Goal: Task Accomplishment & Management: Use online tool/utility

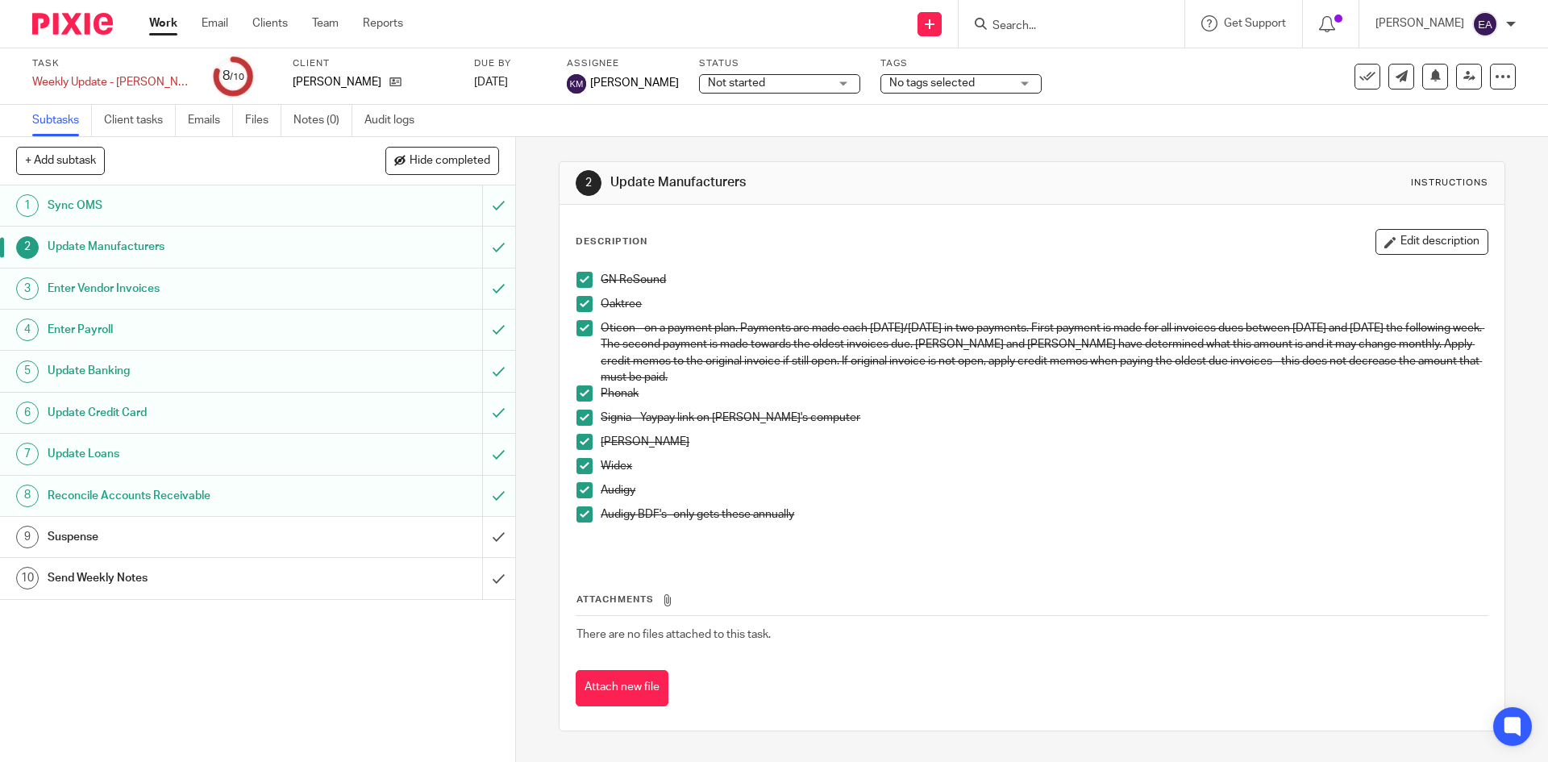
click at [1136, 23] on input "Search" at bounding box center [1063, 26] width 145 height 15
type input "bea"
click at [1062, 59] on link at bounding box center [1087, 63] width 200 height 24
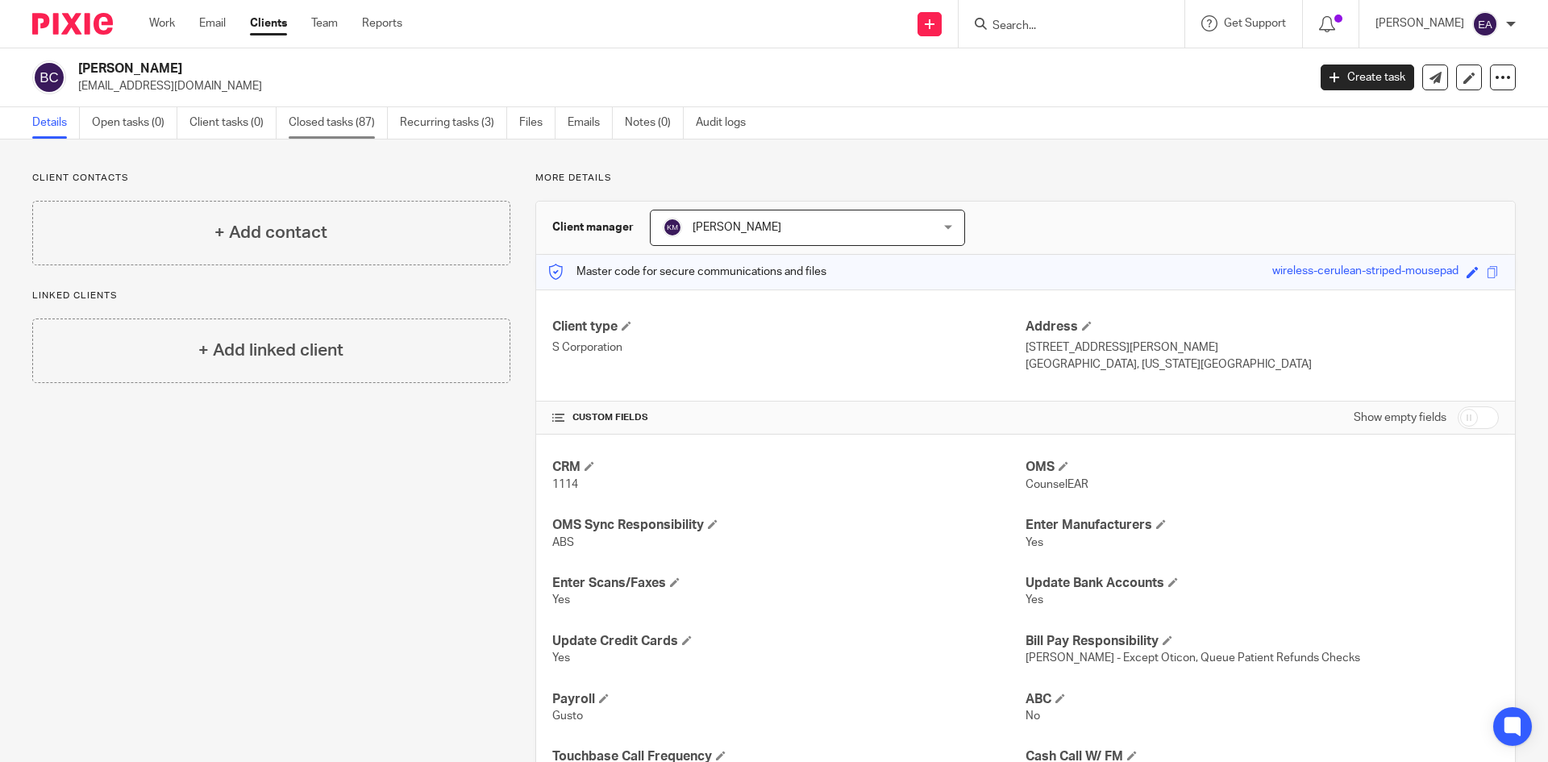
click at [359, 125] on link "Closed tasks (87)" at bounding box center [338, 122] width 99 height 31
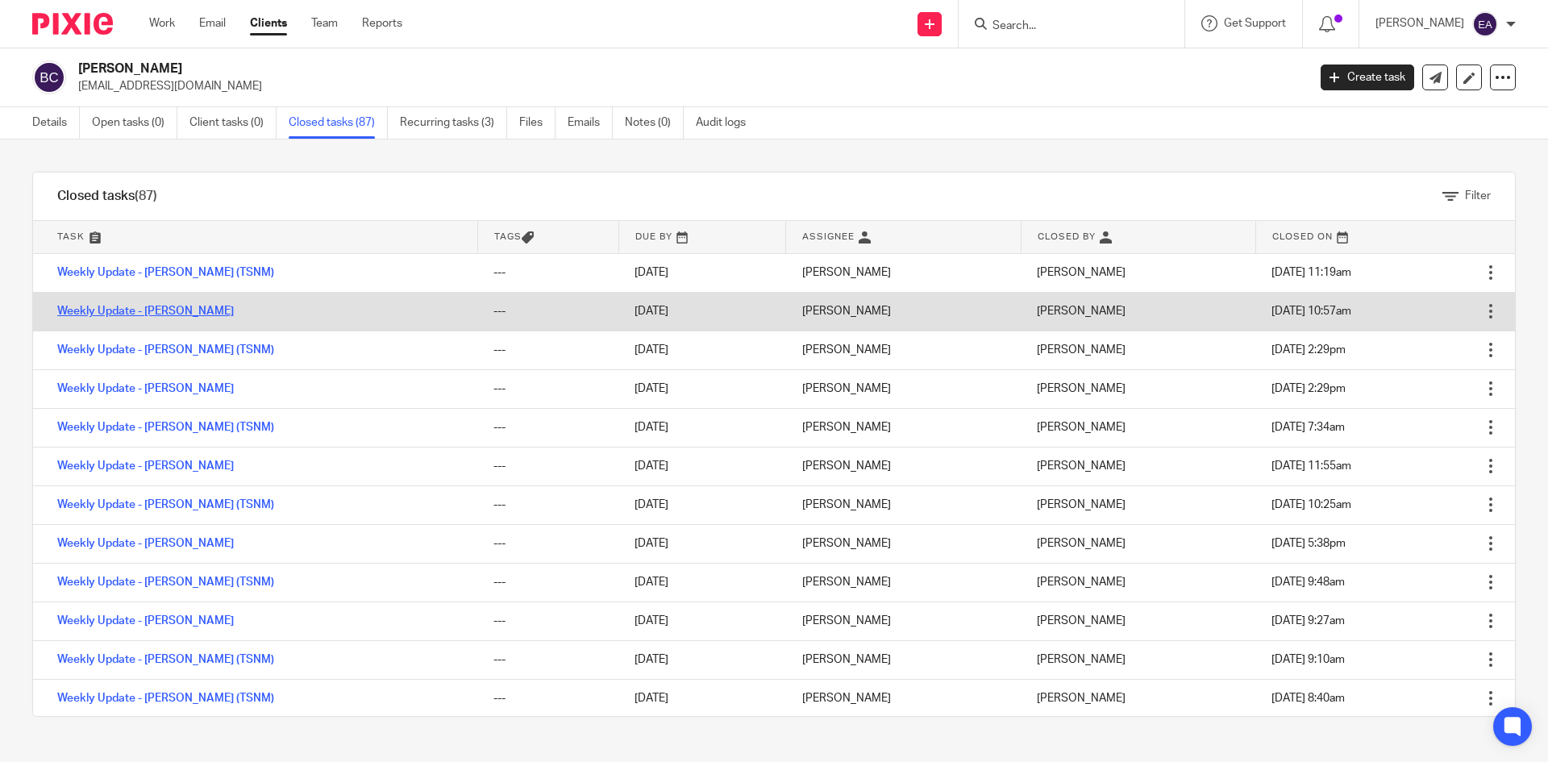
click at [201, 306] on link "Weekly Update - [PERSON_NAME]" at bounding box center [145, 310] width 177 height 11
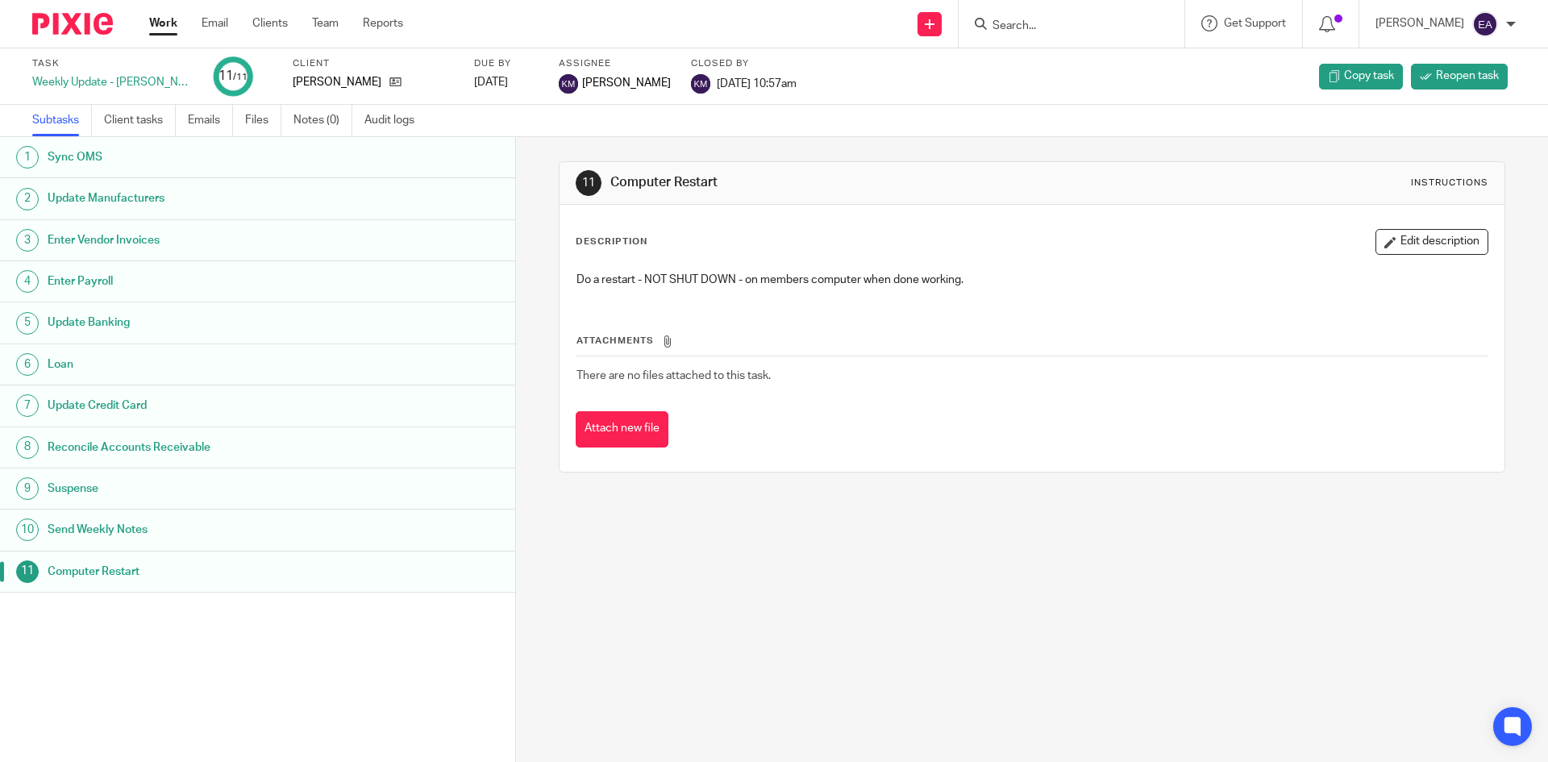
click at [131, 154] on h1 "Sync OMS" at bounding box center [198, 157] width 301 height 24
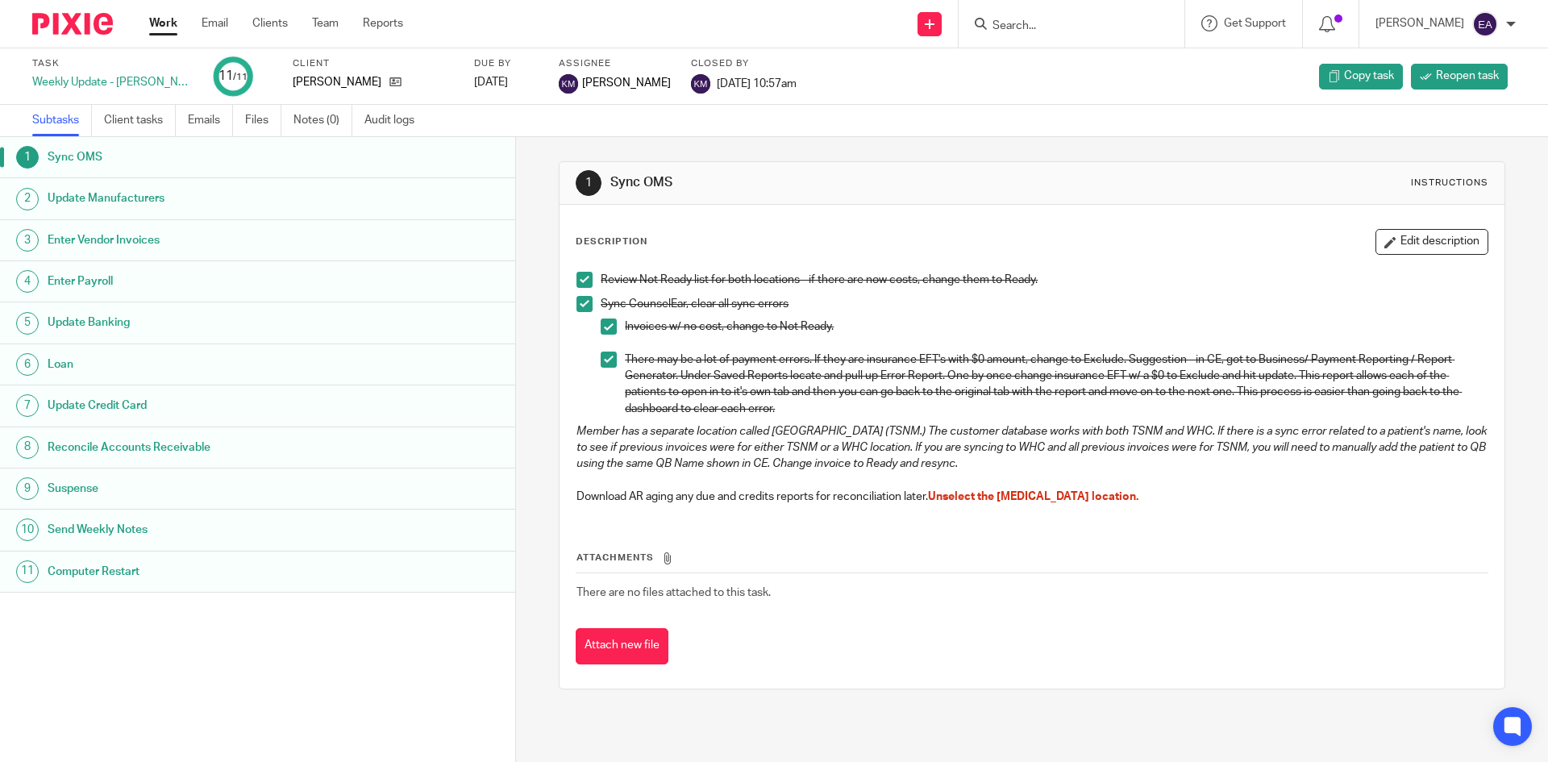
click at [118, 196] on h1 "Update Manufacturers" at bounding box center [198, 198] width 301 height 24
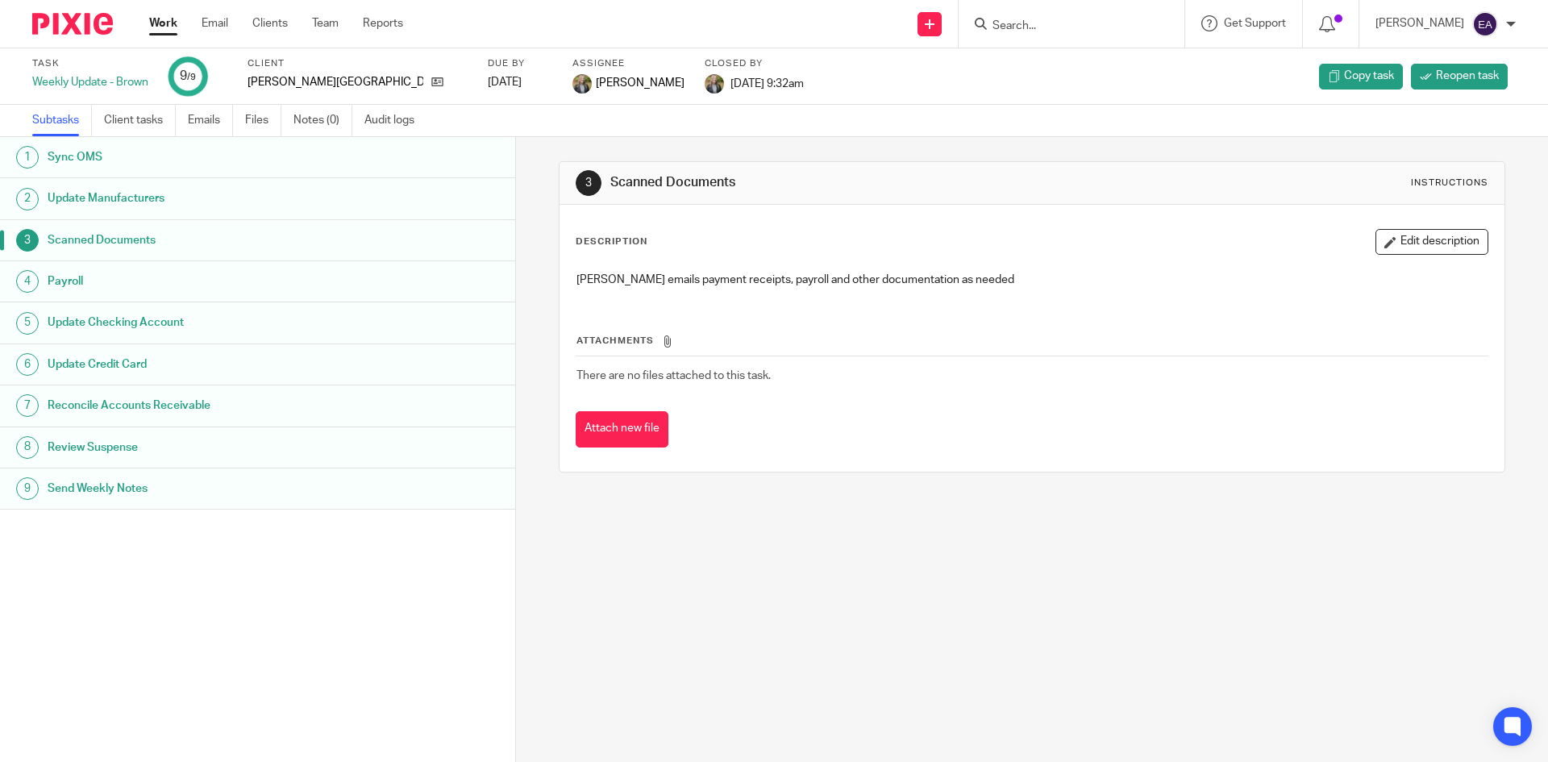
click at [96, 196] on h1 "Update Manufacturers" at bounding box center [198, 198] width 301 height 24
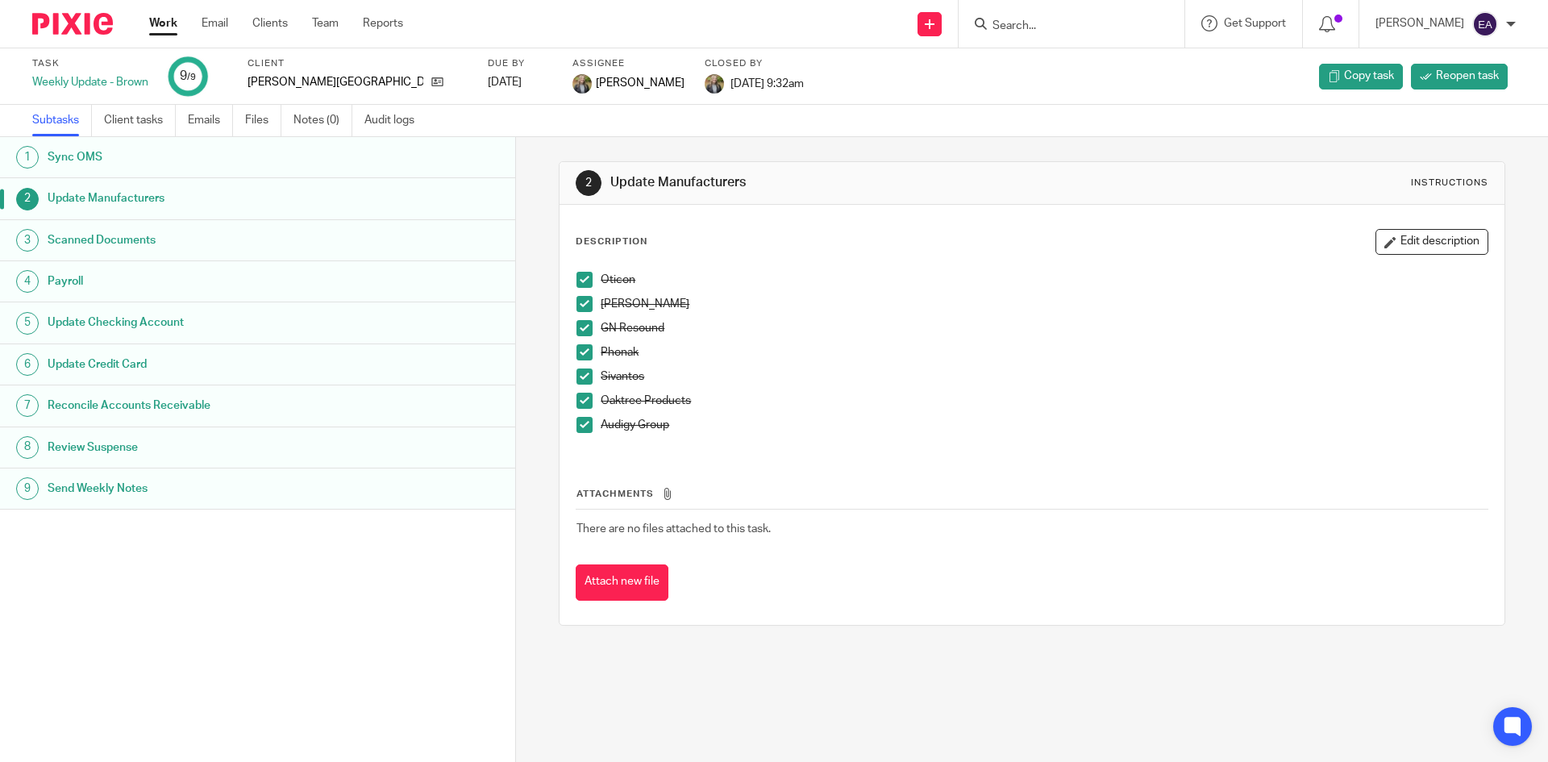
click at [1080, 28] on input "Search" at bounding box center [1063, 26] width 145 height 15
type input "beau"
click at [1093, 55] on link at bounding box center [1087, 63] width 200 height 24
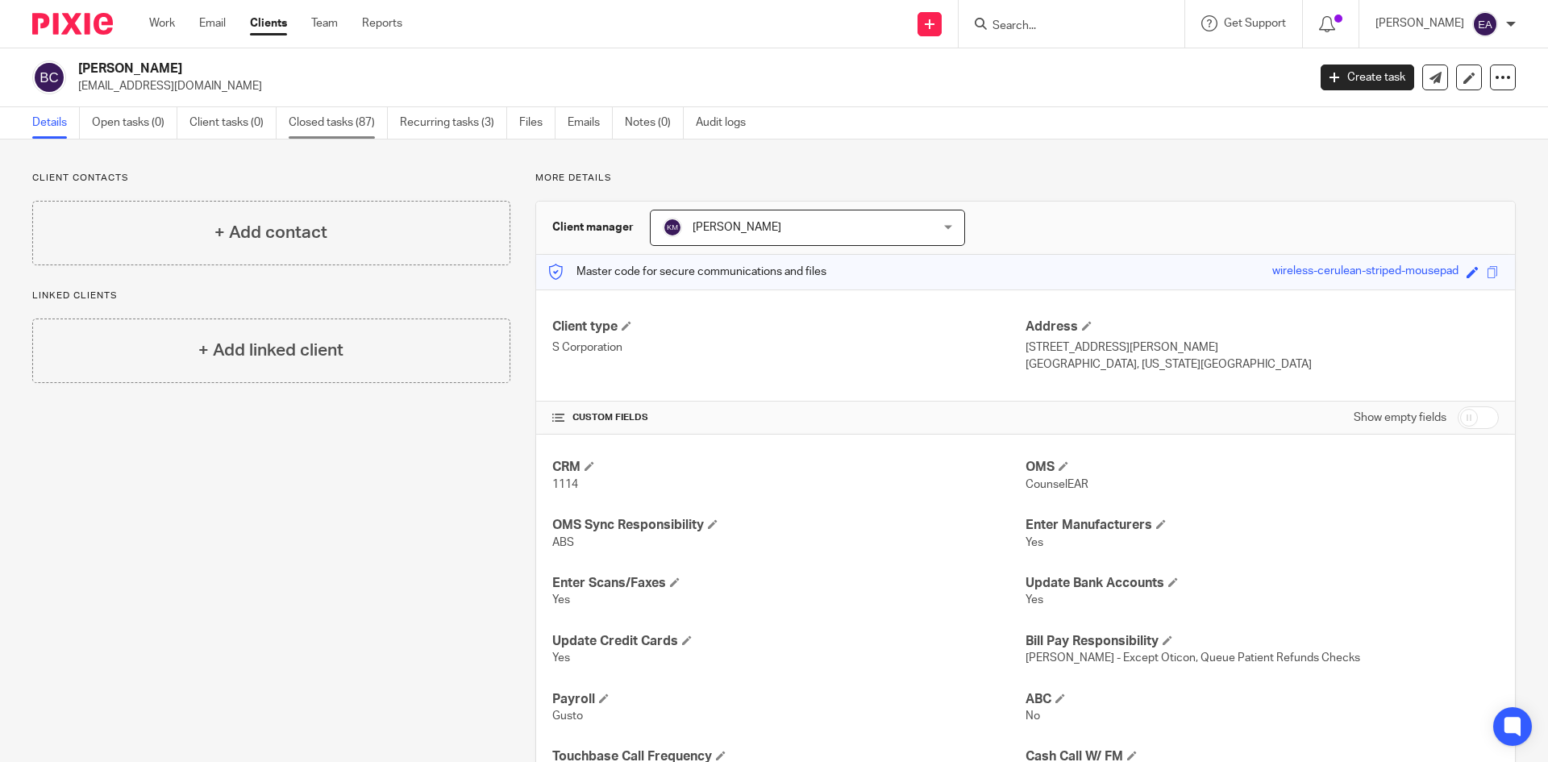
click at [289, 131] on ul "Details Open tasks (0) Client tasks (0) Closed tasks (87) Recurring tasks (3) F…" at bounding box center [401, 122] width 738 height 31
click at [330, 123] on link "Closed tasks (87)" at bounding box center [338, 122] width 99 height 31
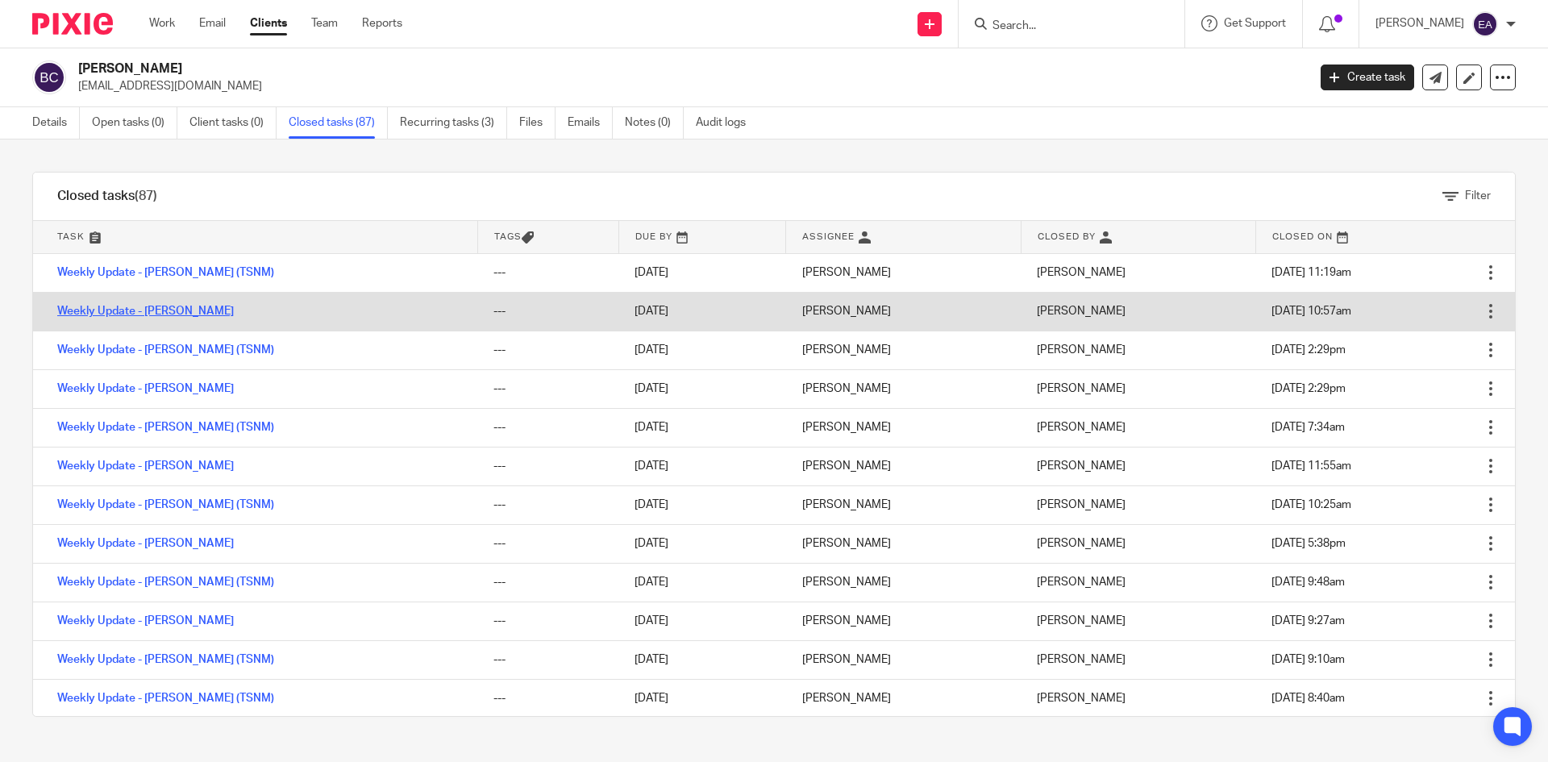
click at [150, 313] on link "Weekly Update - [PERSON_NAME]" at bounding box center [145, 310] width 177 height 11
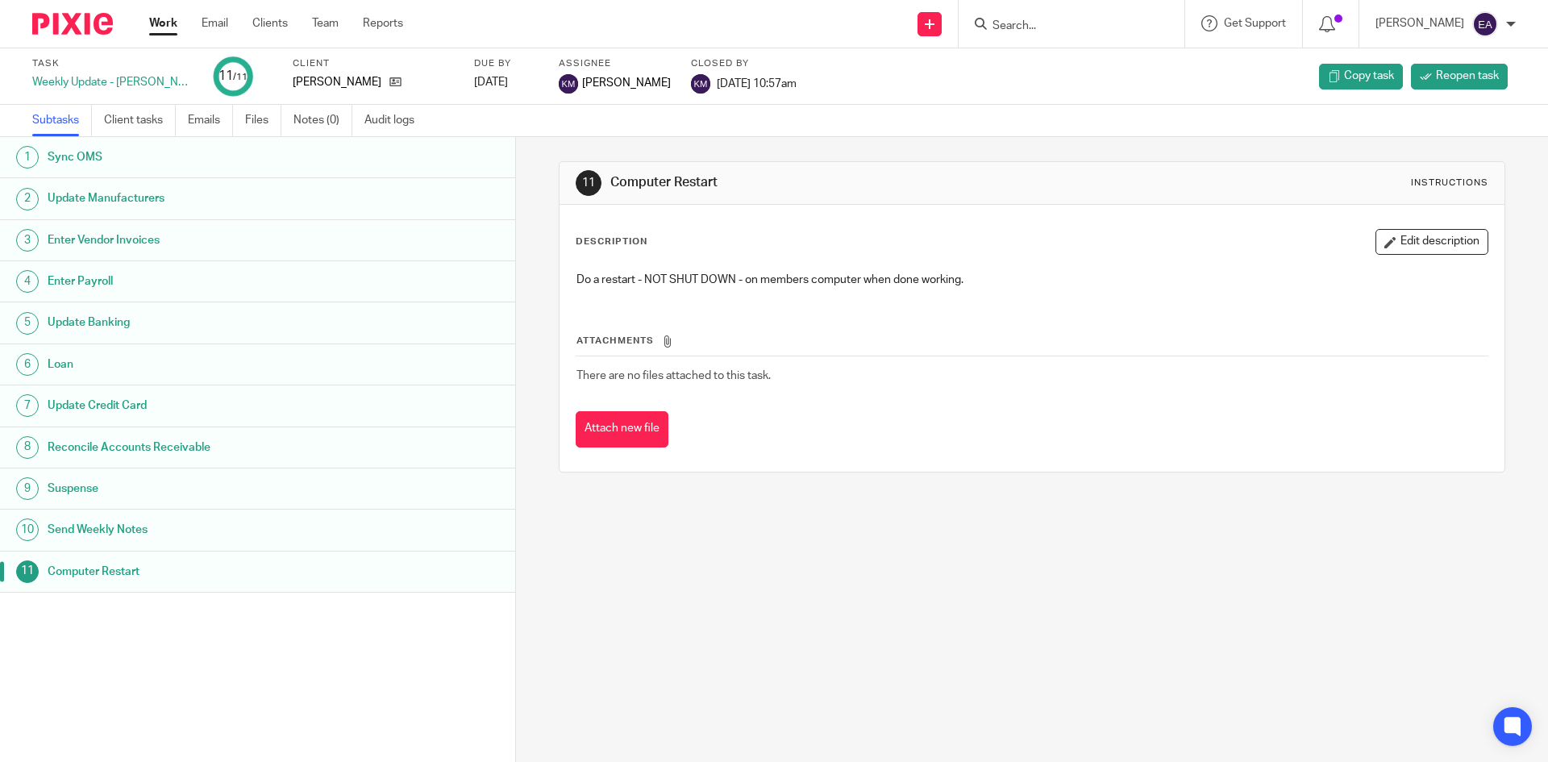
click at [127, 195] on h1 "Update Manufacturers" at bounding box center [198, 198] width 301 height 24
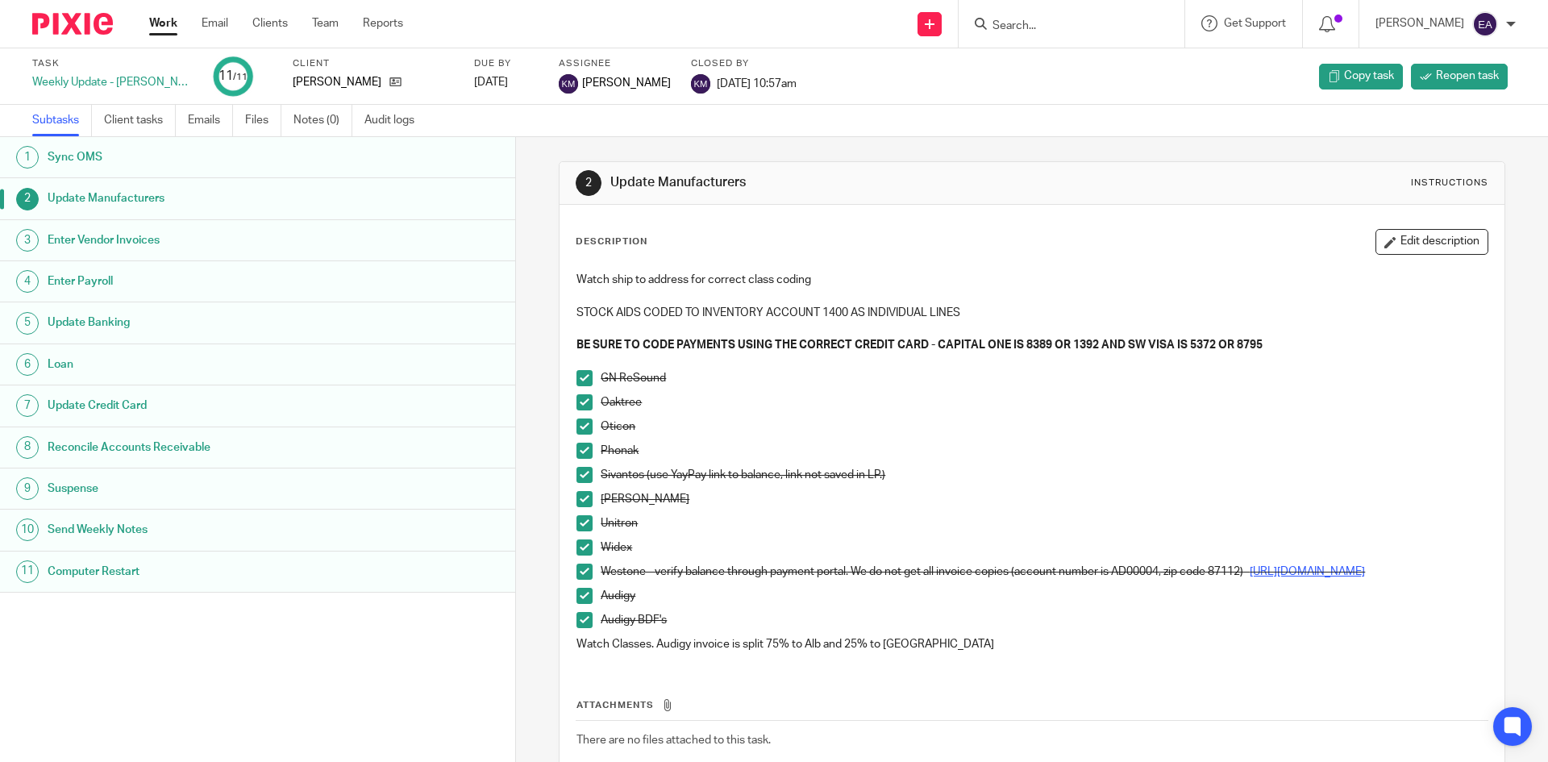
click at [1249, 577] on link "[URL][DOMAIN_NAME]" at bounding box center [1306, 571] width 115 height 11
click at [135, 328] on h1 "Update Banking" at bounding box center [198, 322] width 301 height 24
click at [125, 323] on h1 "Update Banking" at bounding box center [198, 322] width 301 height 24
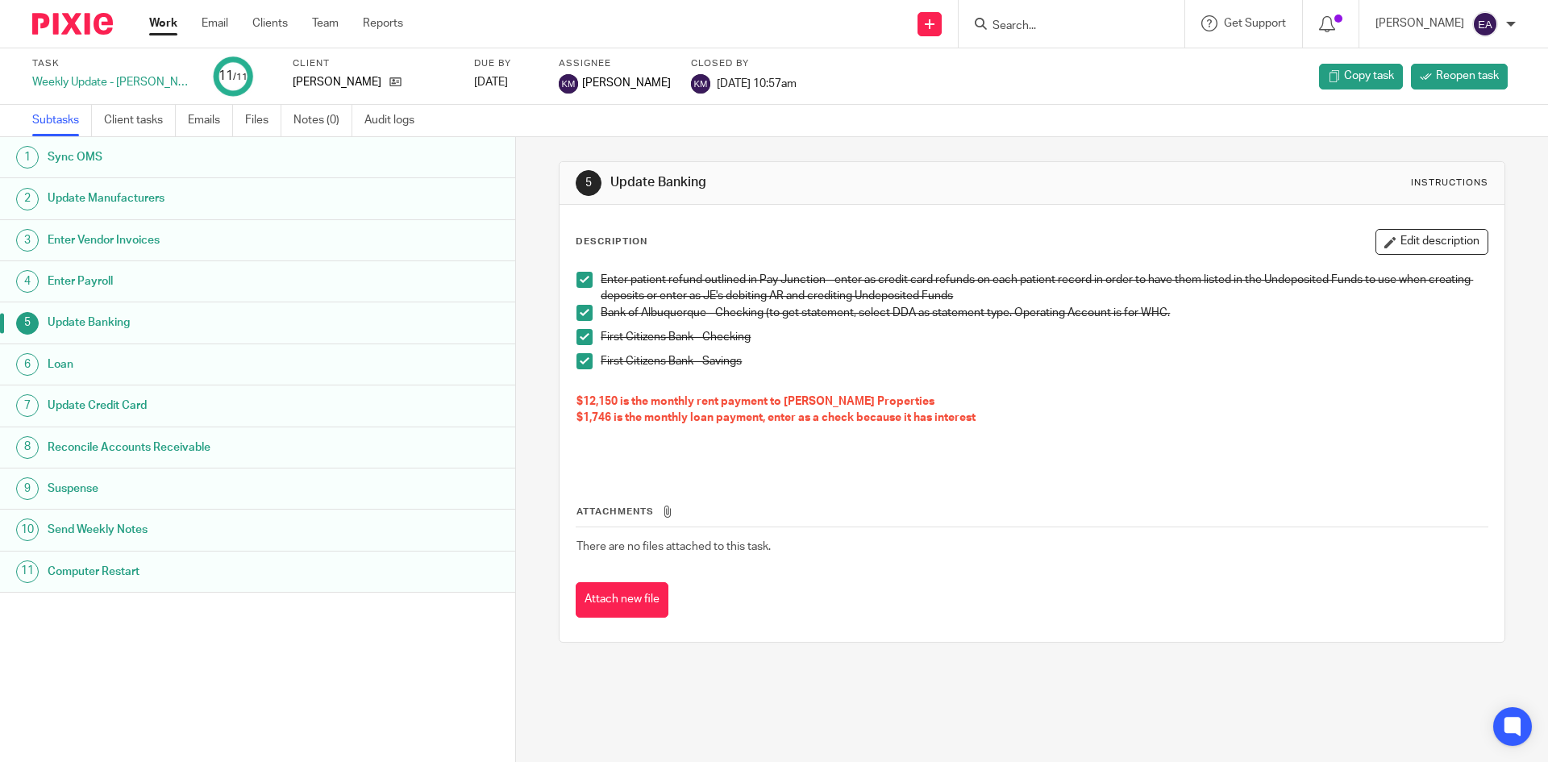
click at [78, 287] on h1 "Enter Payroll" at bounding box center [198, 281] width 301 height 24
